Goal: Navigation & Orientation: Understand site structure

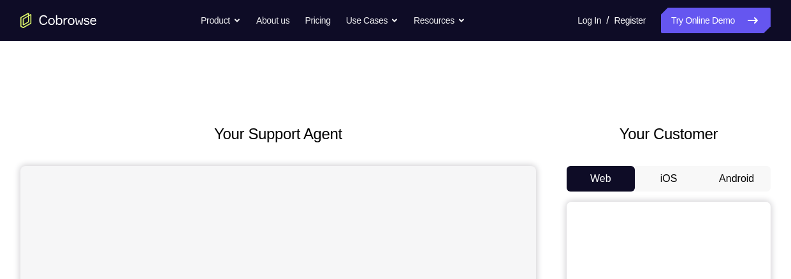
click at [750, 171] on button "Android" at bounding box center [736, 178] width 68 height 25
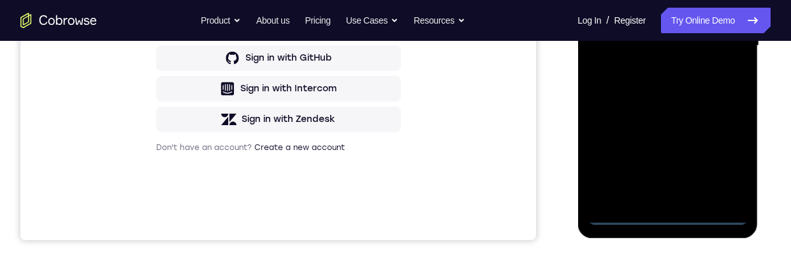
scroll to position [356, 0]
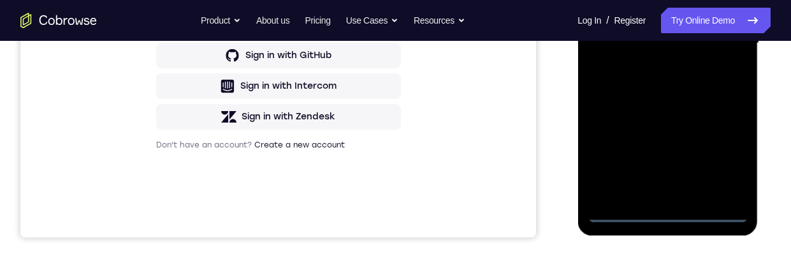
click at [678, 216] on div at bounding box center [667, 43] width 161 height 357
click at [724, 157] on div at bounding box center [667, 43] width 161 height 357
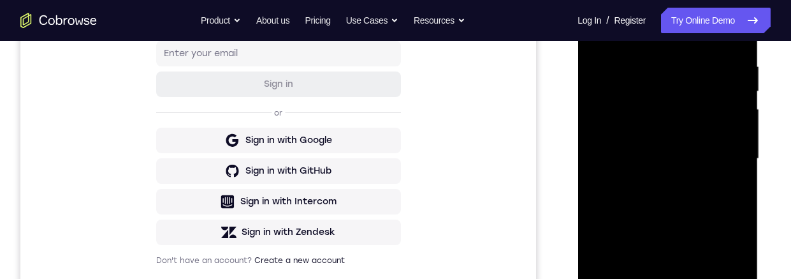
scroll to position [180, 0]
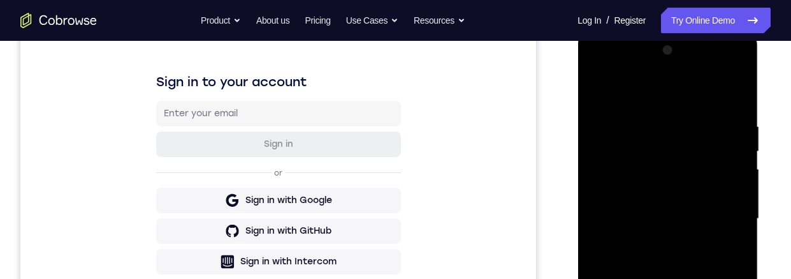
click at [674, 98] on div at bounding box center [667, 218] width 161 height 357
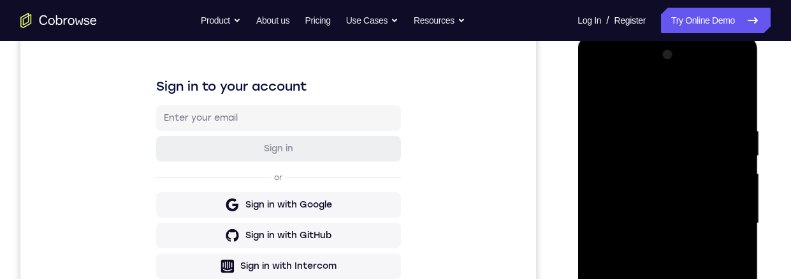
scroll to position [211, 0]
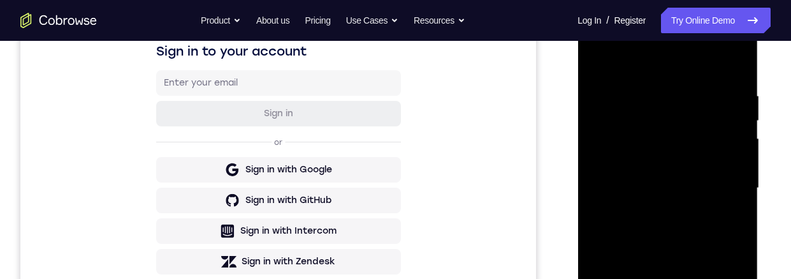
click at [724, 182] on div at bounding box center [667, 188] width 161 height 357
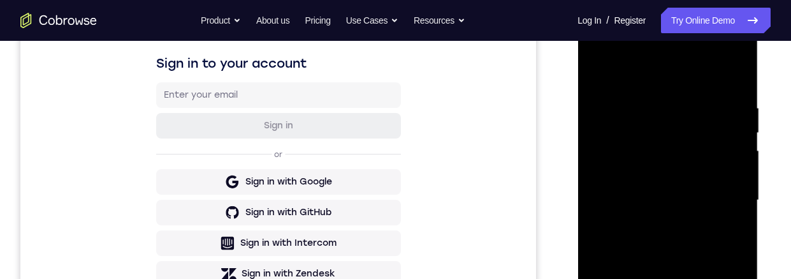
click at [659, 224] on div at bounding box center [667, 200] width 161 height 357
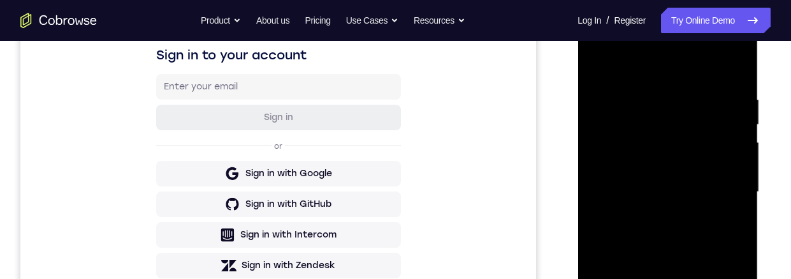
scroll to position [208, 0]
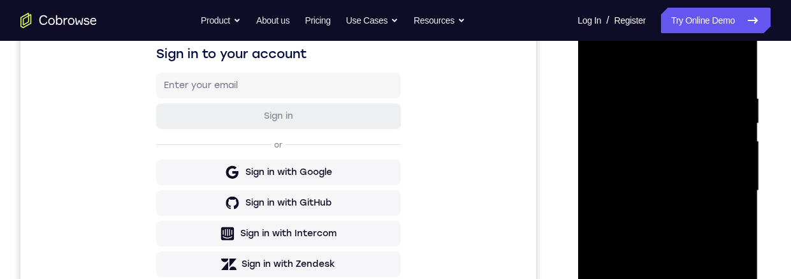
click at [711, 176] on div at bounding box center [667, 190] width 161 height 357
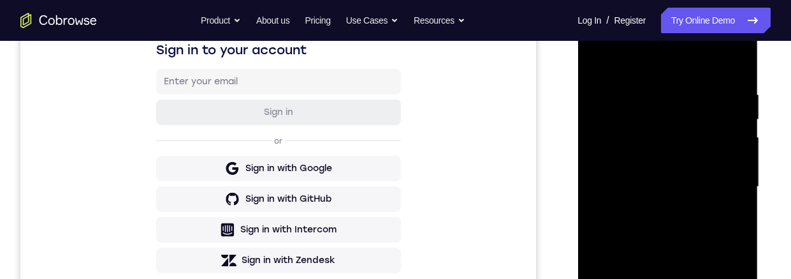
click at [688, 161] on div at bounding box center [667, 186] width 161 height 357
click at [725, 184] on div at bounding box center [667, 186] width 161 height 357
click at [714, 226] on div at bounding box center [667, 186] width 161 height 357
click at [717, 217] on div at bounding box center [667, 186] width 161 height 357
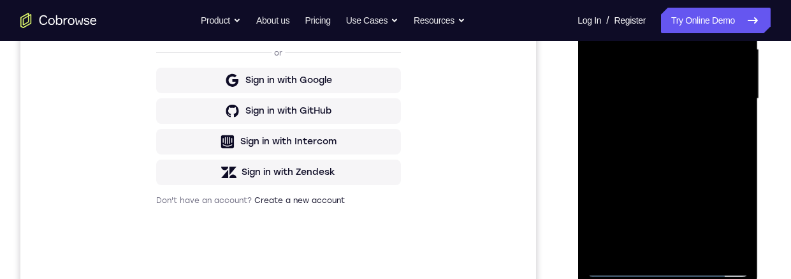
scroll to position [324, 0]
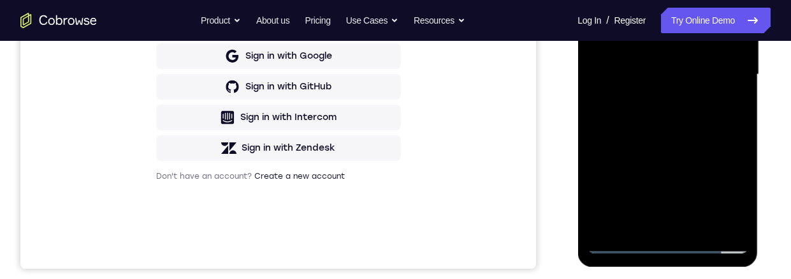
click at [714, 131] on div at bounding box center [667, 74] width 161 height 357
click at [743, 210] on div at bounding box center [667, 75] width 161 height 357
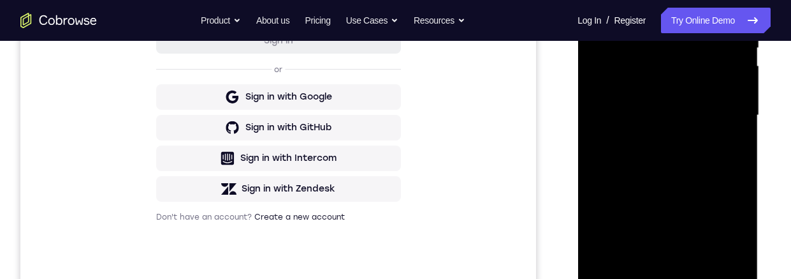
click at [646, 13] on div at bounding box center [667, 115] width 161 height 357
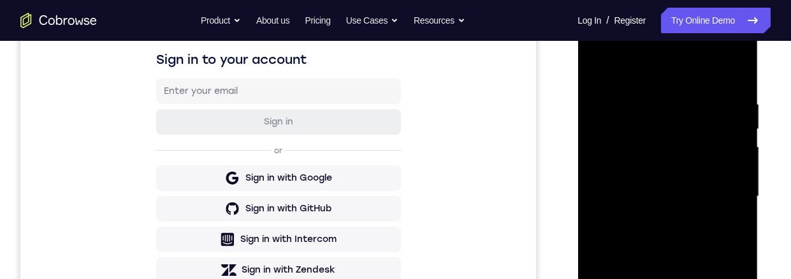
scroll to position [216, 0]
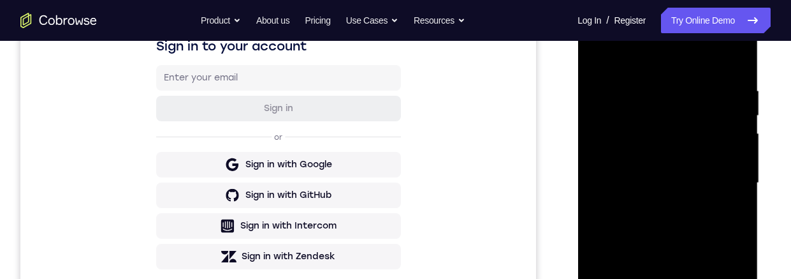
click at [734, 55] on div at bounding box center [667, 182] width 161 height 357
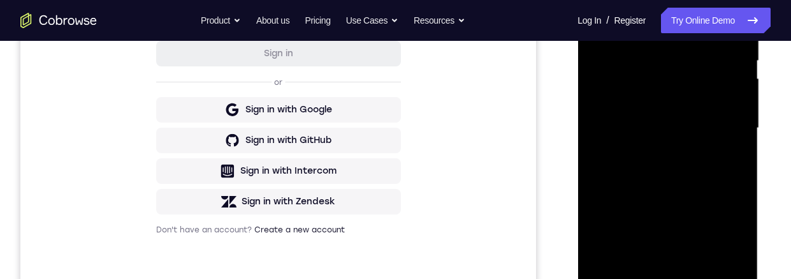
click at [684, 24] on div at bounding box center [667, 128] width 161 height 357
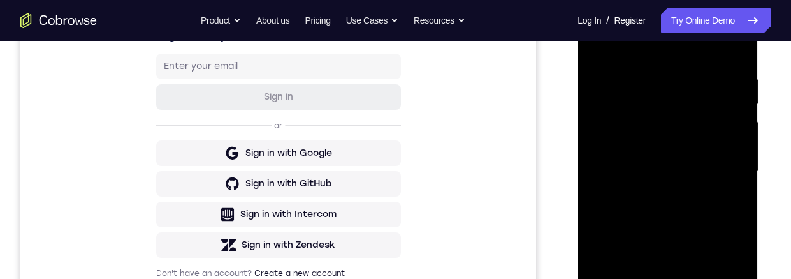
click at [729, 120] on div at bounding box center [667, 171] width 161 height 357
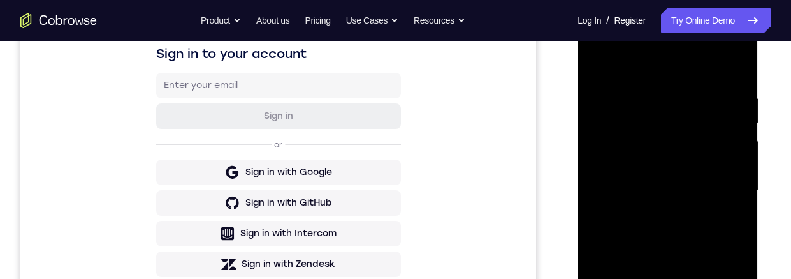
click at [726, 131] on div at bounding box center [667, 190] width 161 height 357
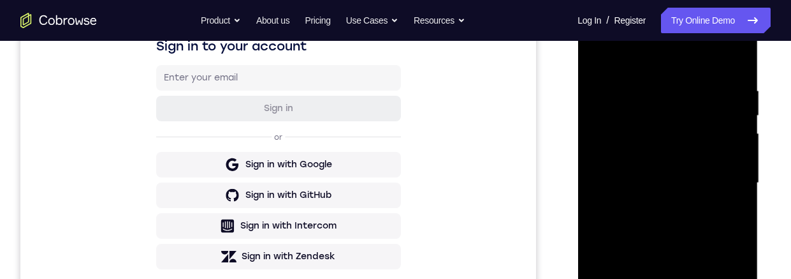
scroll to position [245, 0]
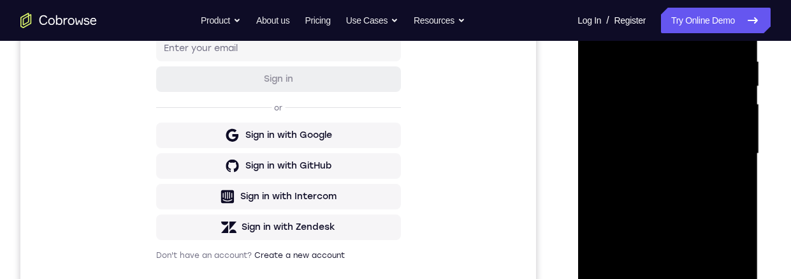
click at [718, 112] on div at bounding box center [667, 153] width 161 height 357
click at [729, 102] on div at bounding box center [667, 153] width 161 height 357
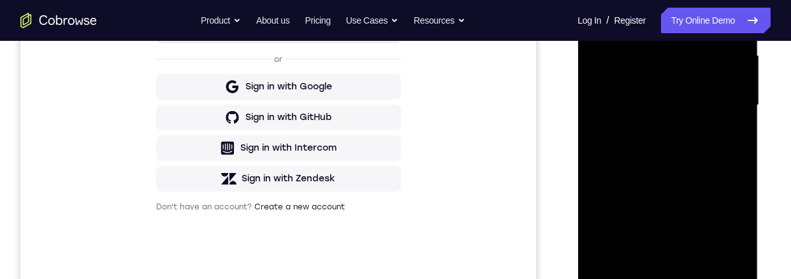
scroll to position [251, 0]
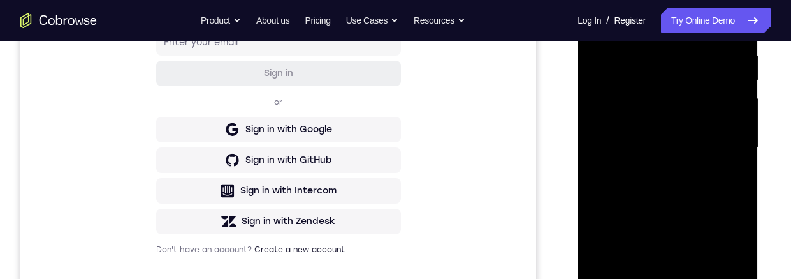
click at [623, 180] on div at bounding box center [667, 147] width 161 height 357
click at [599, 121] on div at bounding box center [667, 147] width 161 height 357
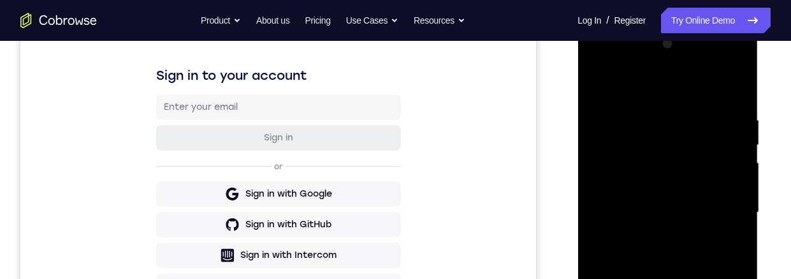
click at [579, 129] on div at bounding box center [667, 214] width 180 height 380
click at [596, 129] on div at bounding box center [667, 212] width 161 height 357
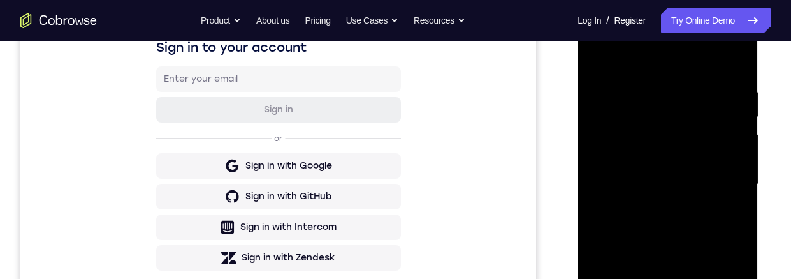
click at [719, 152] on div at bounding box center [667, 184] width 161 height 357
click at [610, 140] on div at bounding box center [667, 184] width 161 height 357
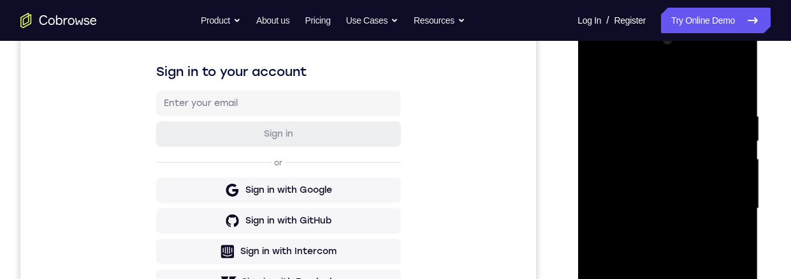
scroll to position [213, 0]
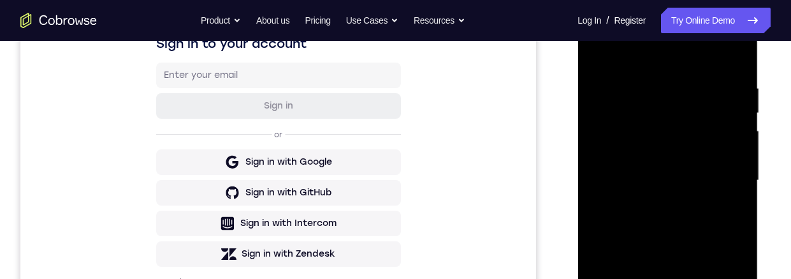
click at [730, 61] on div at bounding box center [667, 180] width 161 height 357
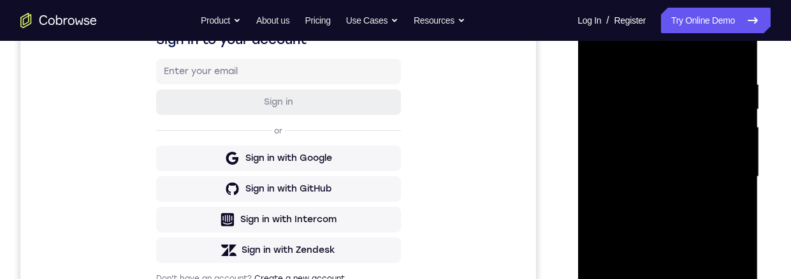
scroll to position [326, 0]
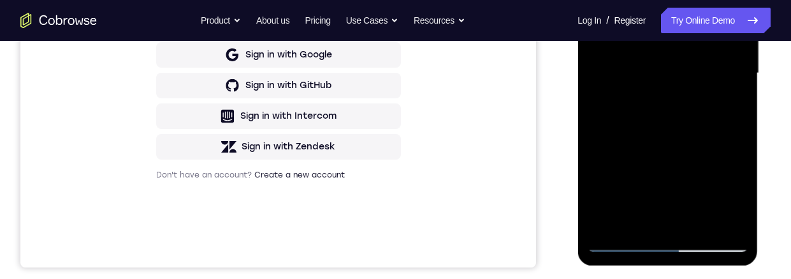
click at [632, 225] on div at bounding box center [667, 73] width 161 height 357
click at [731, 0] on div at bounding box center [667, 73] width 161 height 357
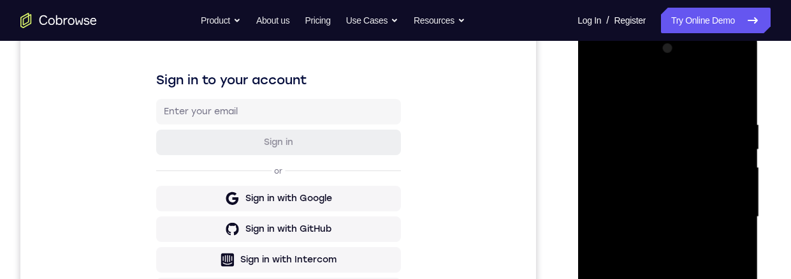
click at [693, 134] on div at bounding box center [667, 216] width 161 height 357
click at [607, 122] on div at bounding box center [667, 216] width 161 height 357
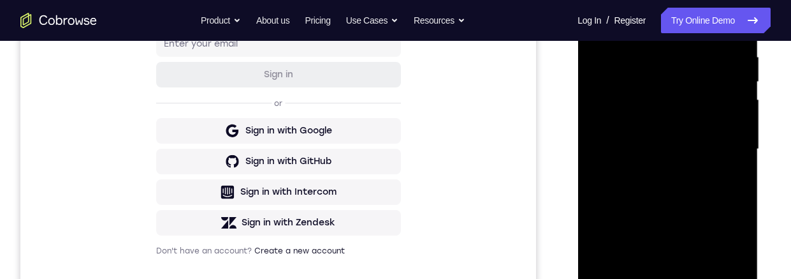
scroll to position [250, 0]
click at [611, 54] on div at bounding box center [667, 148] width 161 height 357
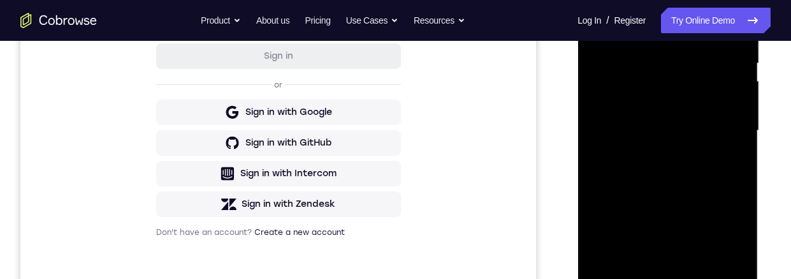
click at [675, 217] on div at bounding box center [667, 130] width 161 height 357
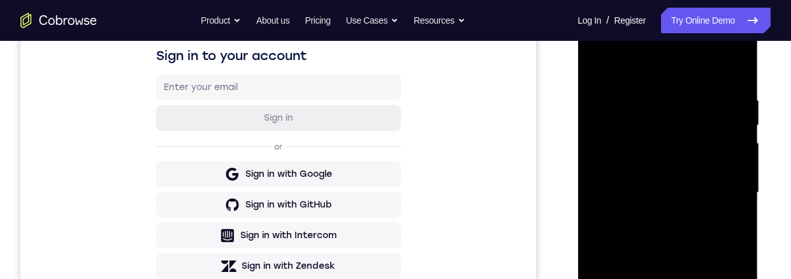
scroll to position [207, 0]
click at [605, 96] on div at bounding box center [667, 191] width 161 height 357
click at [730, 69] on div at bounding box center [667, 191] width 161 height 357
click at [660, 136] on div at bounding box center [667, 191] width 161 height 357
click at [610, 96] on div at bounding box center [667, 191] width 161 height 357
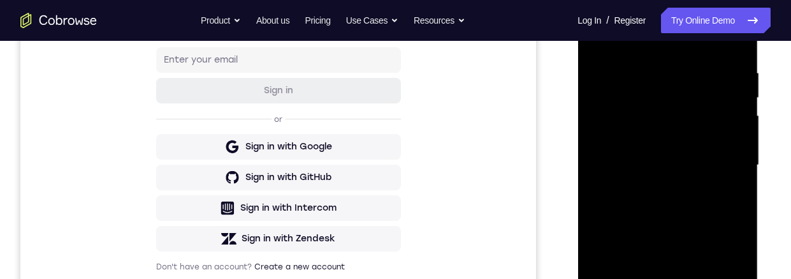
scroll to position [233, 0]
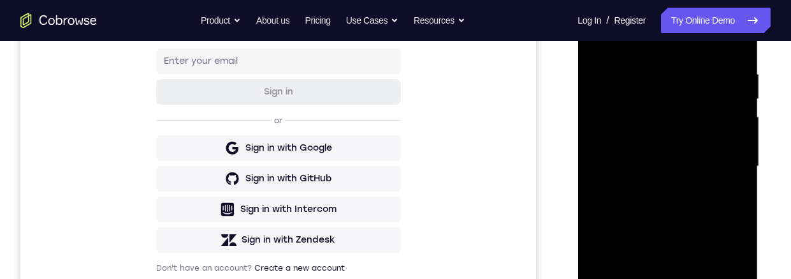
click at [611, 74] on div at bounding box center [667, 166] width 161 height 357
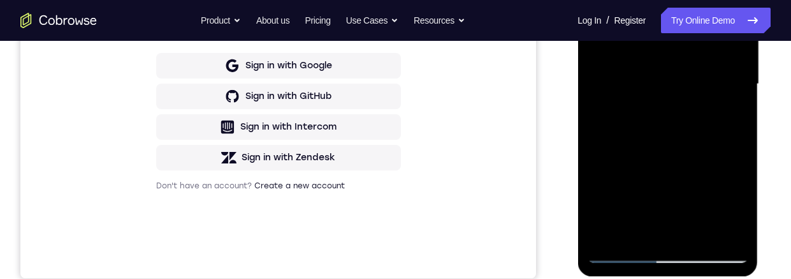
scroll to position [253, 0]
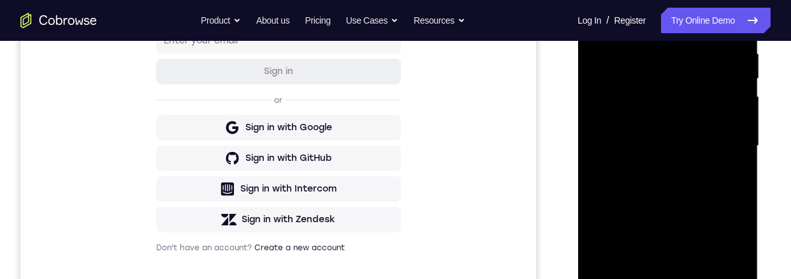
click at [706, 24] on div at bounding box center [667, 145] width 161 height 357
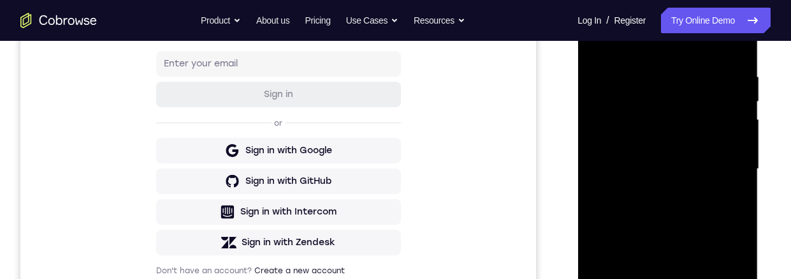
scroll to position [240, 0]
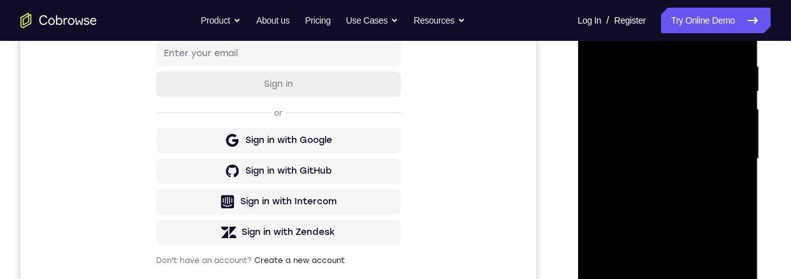
click at [678, 134] on div at bounding box center [667, 158] width 161 height 357
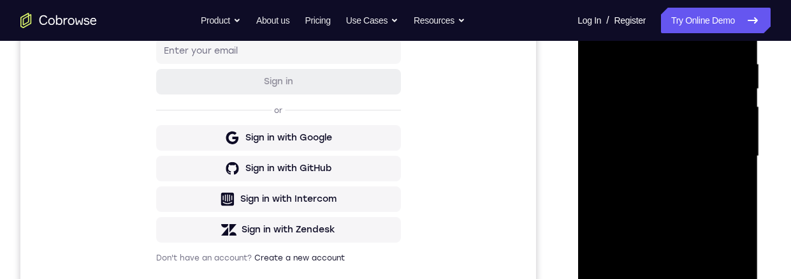
scroll to position [202, 0]
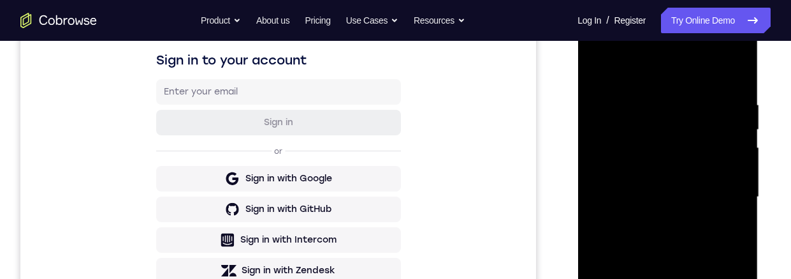
click at [612, 104] on div at bounding box center [667, 196] width 161 height 357
click at [612, 94] on div at bounding box center [667, 196] width 161 height 357
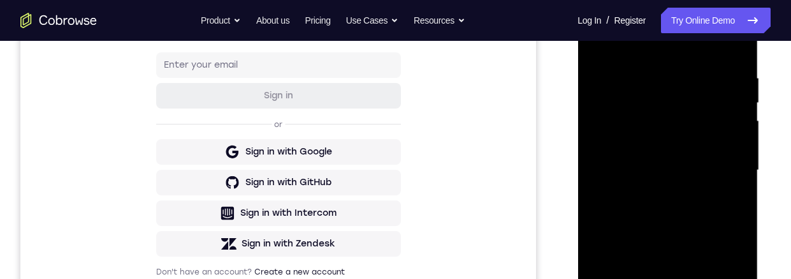
scroll to position [194, 0]
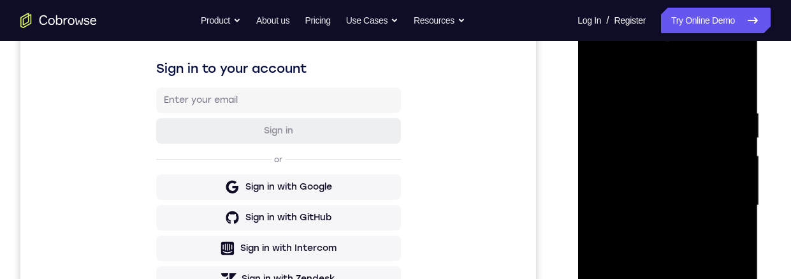
click at [716, 84] on div at bounding box center [667, 205] width 161 height 357
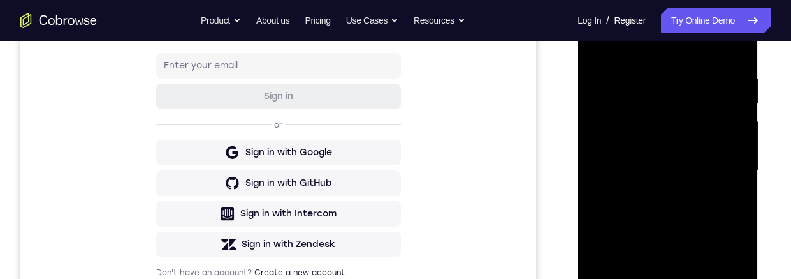
scroll to position [209, 0]
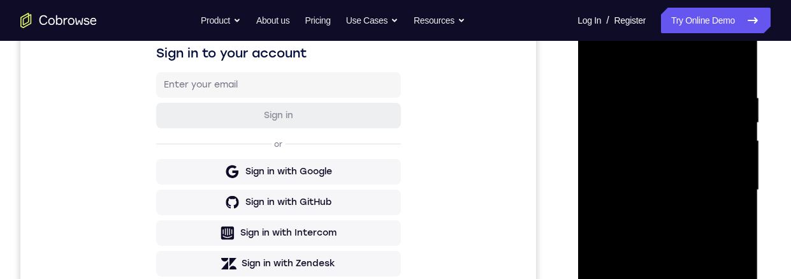
click at [699, 175] on div at bounding box center [667, 189] width 161 height 357
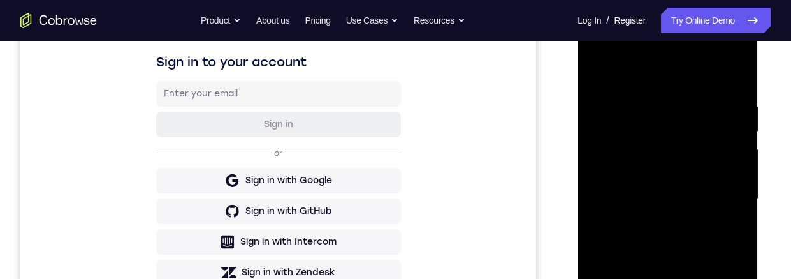
click at [461, 158] on div "Sign in to your account Sign in or Sign in with Google Sign in with GitHub Sign…" at bounding box center [278, 179] width 516 height 427
click at [698, 168] on div at bounding box center [667, 198] width 161 height 357
click at [685, 160] on div at bounding box center [667, 198] width 161 height 357
